Goal: Navigation & Orientation: Understand site structure

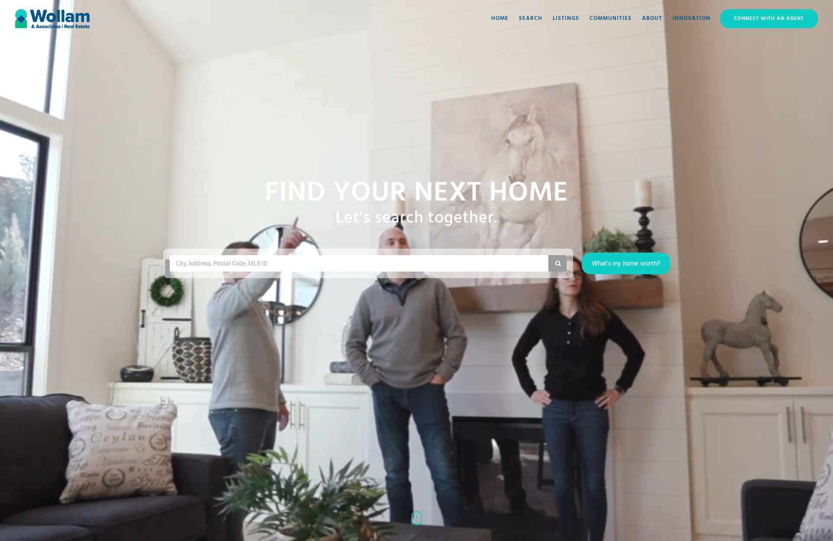
click at [774, 20] on div "Connect with an Agent" at bounding box center [769, 18] width 96 height 17
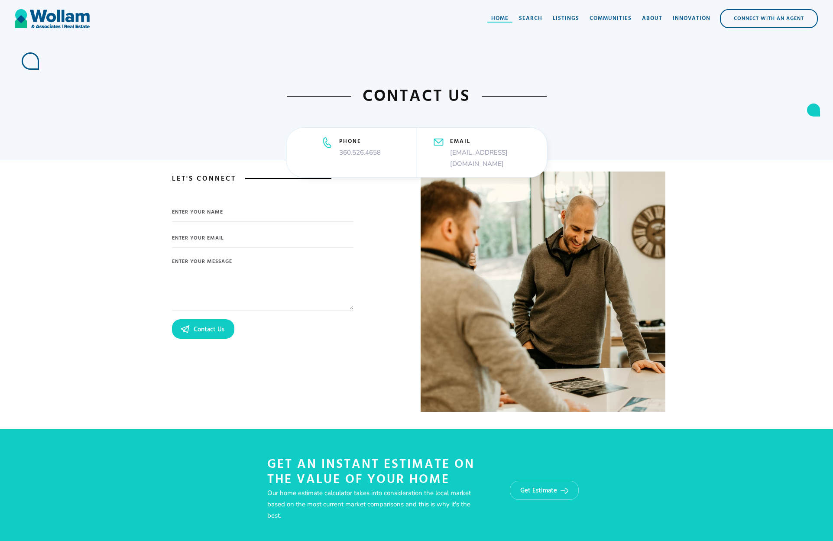
click at [502, 18] on div "Home" at bounding box center [499, 18] width 17 height 9
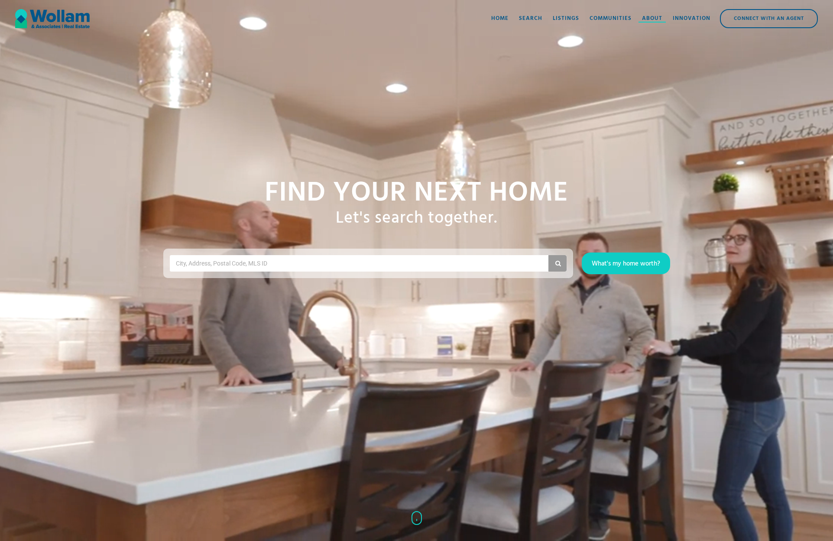
click at [655, 21] on div "About" at bounding box center [652, 18] width 20 height 9
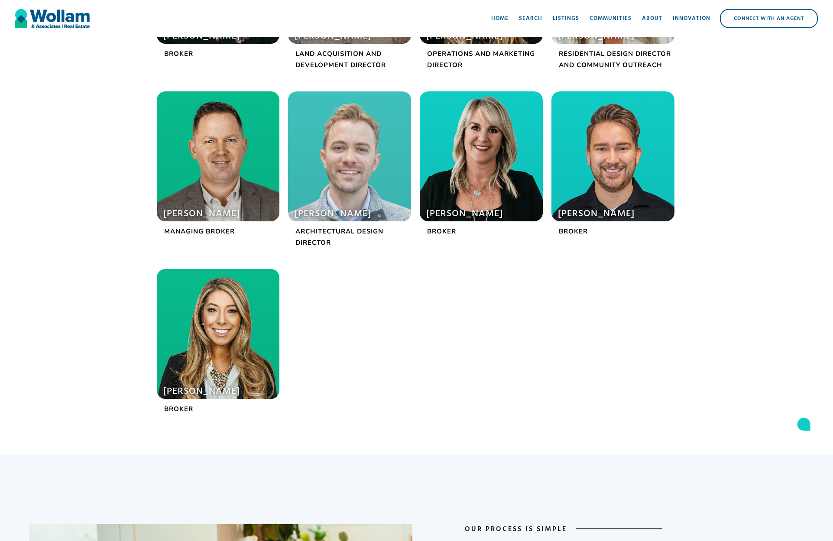
scroll to position [346, 0]
